Goal: Information Seeking & Learning: Understand process/instructions

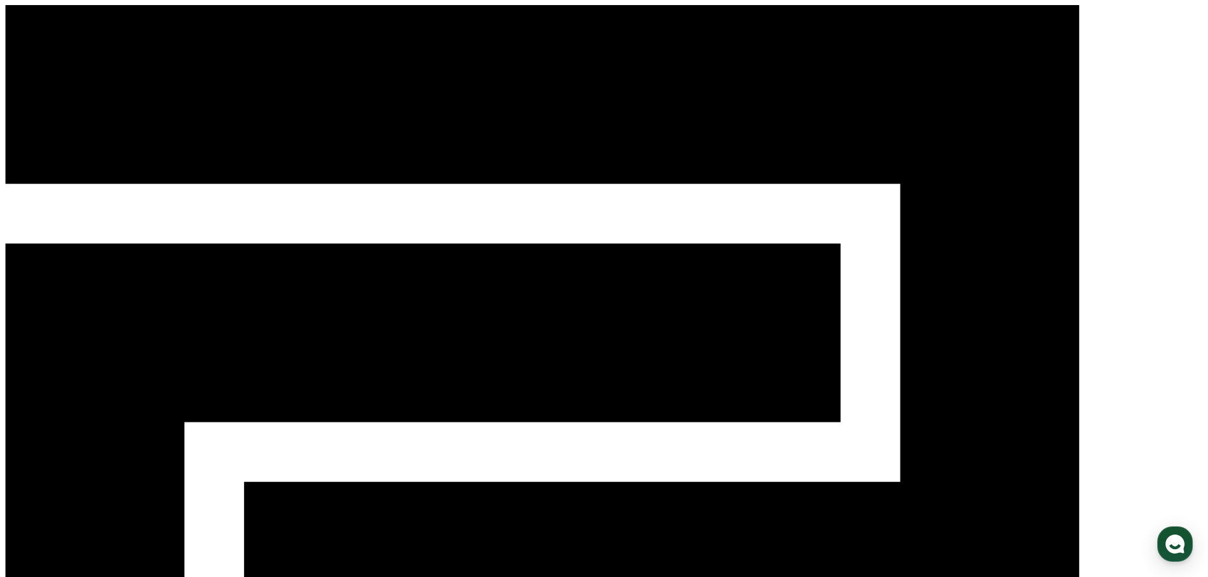
click at [181, 243] on polygon at bounding box center [423, 571] width 835 height 656
